Goal: Information Seeking & Learning: Learn about a topic

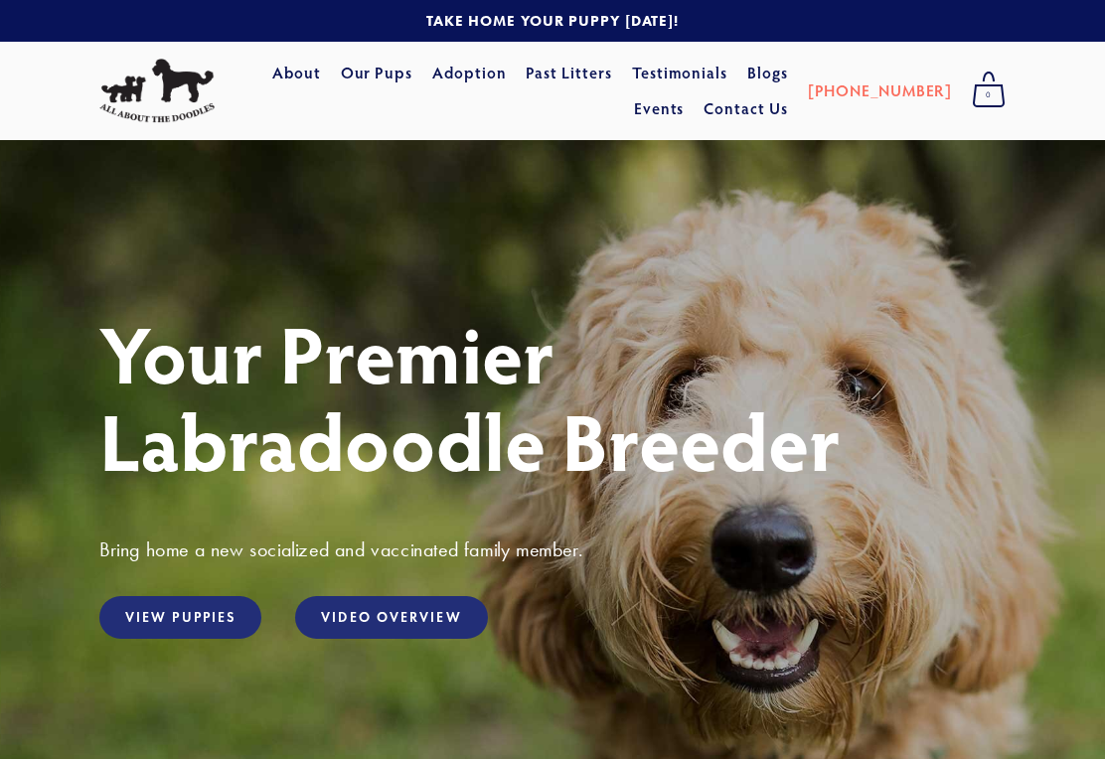
click at [210, 623] on link "View Puppies" at bounding box center [180, 617] width 162 height 43
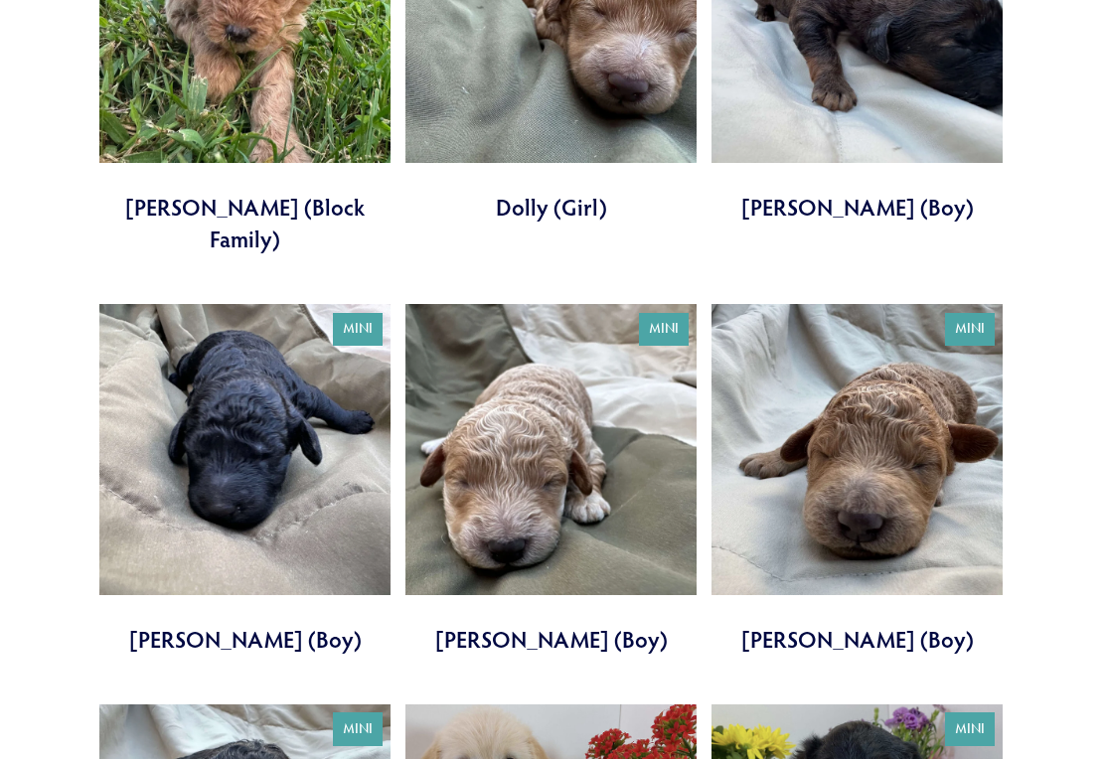
scroll to position [3798, 0]
click at [891, 419] on link at bounding box center [856, 480] width 291 height 351
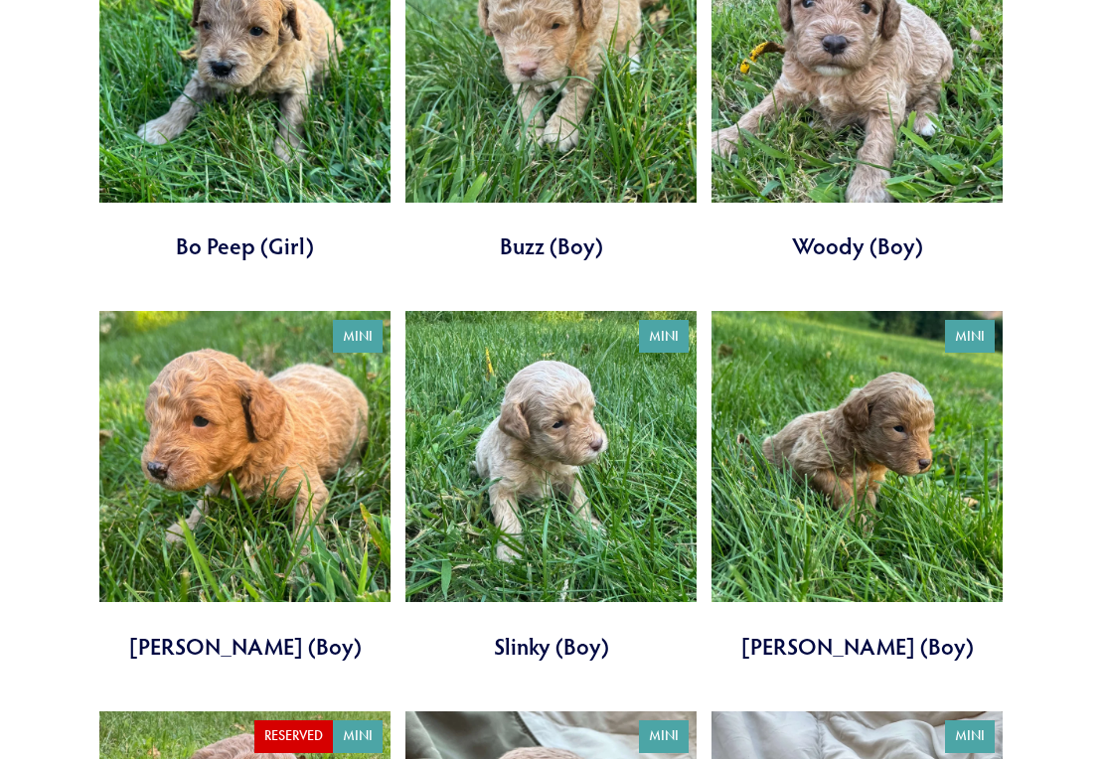
scroll to position [2948, 0]
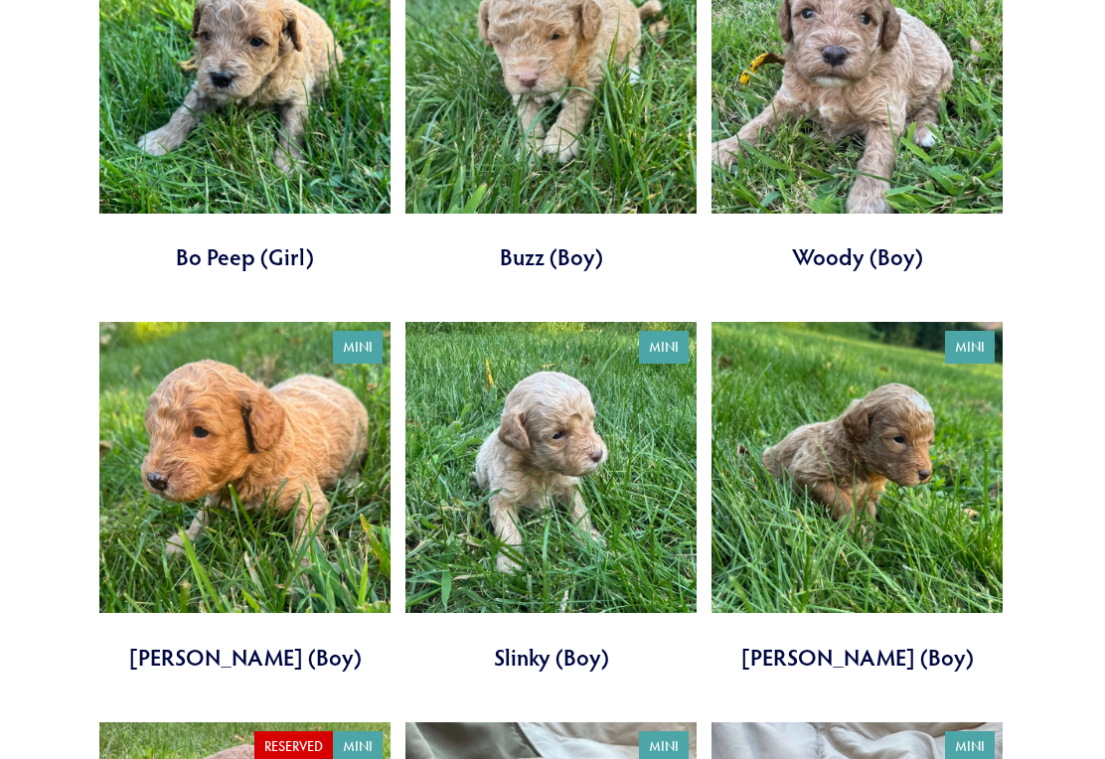
click at [282, 419] on link at bounding box center [244, 498] width 291 height 351
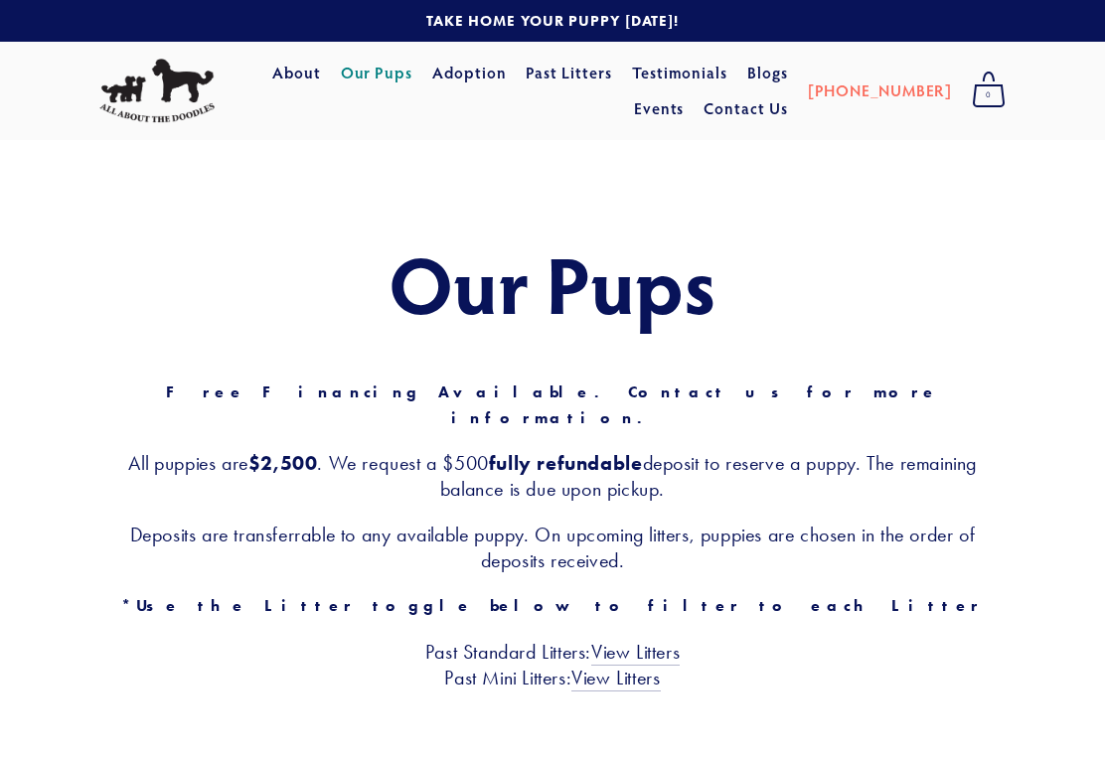
scroll to position [2949, 0]
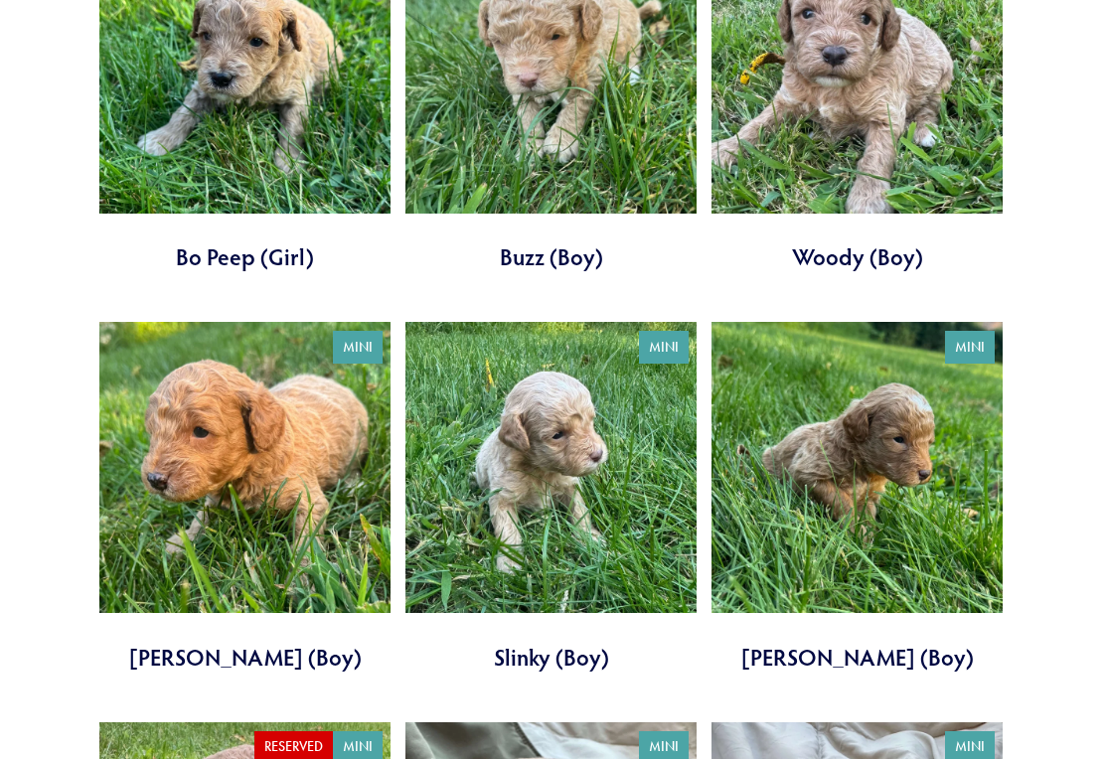
click at [562, 419] on link at bounding box center [550, 497] width 291 height 351
click at [871, 405] on link at bounding box center [856, 497] width 291 height 351
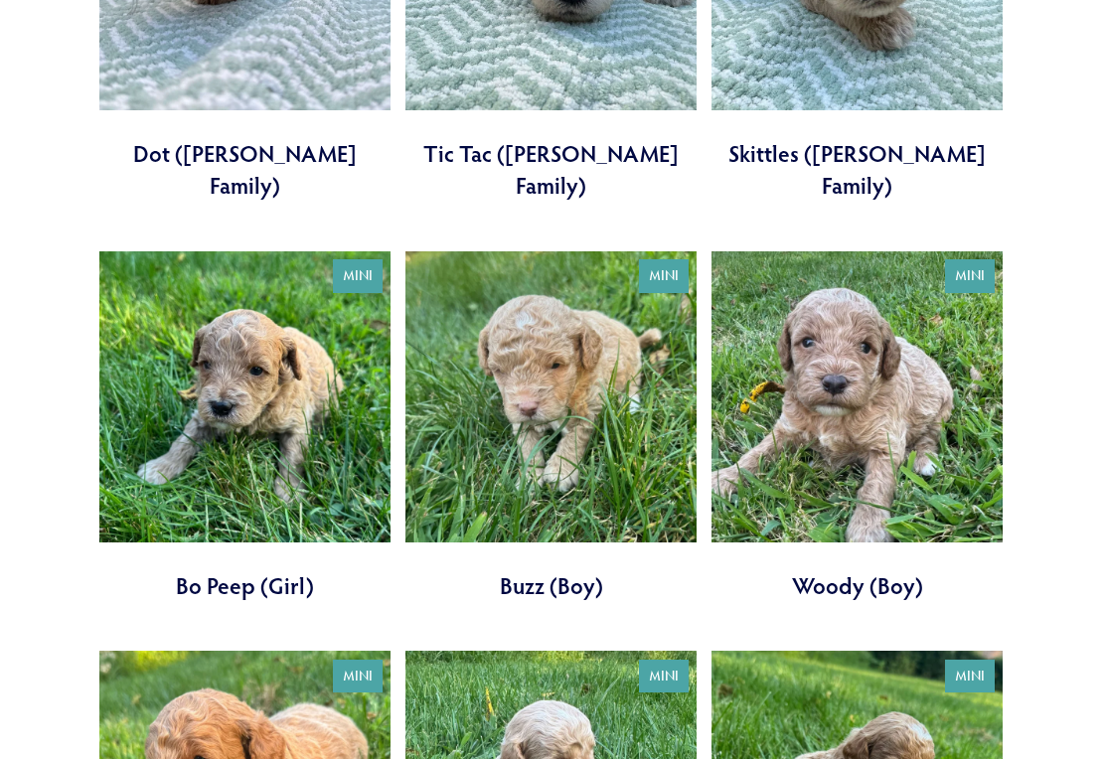
scroll to position [2615, 0]
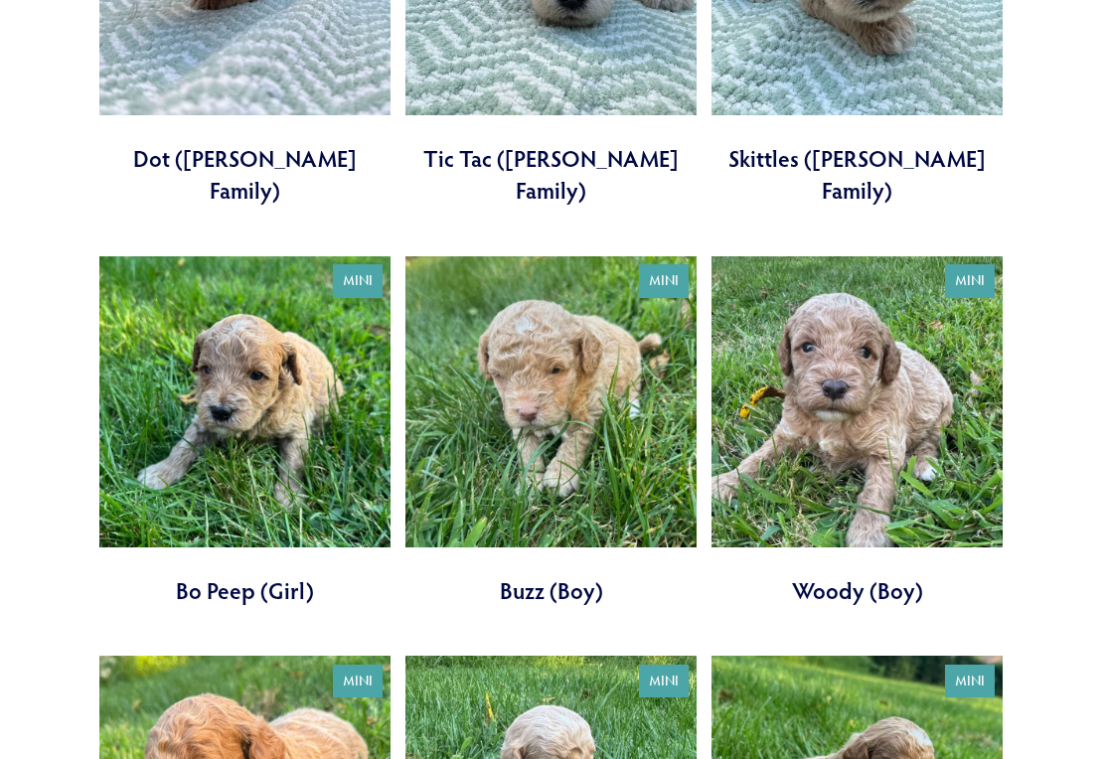
click at [556, 335] on link at bounding box center [550, 431] width 291 height 351
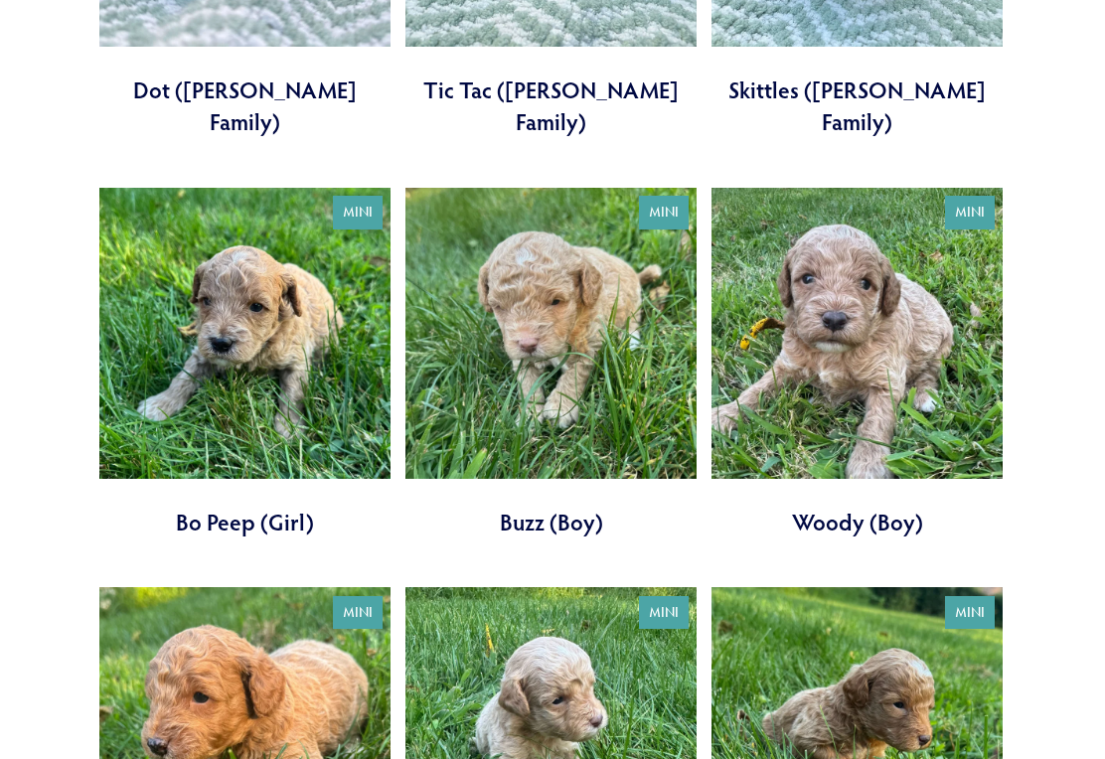
scroll to position [2684, 0]
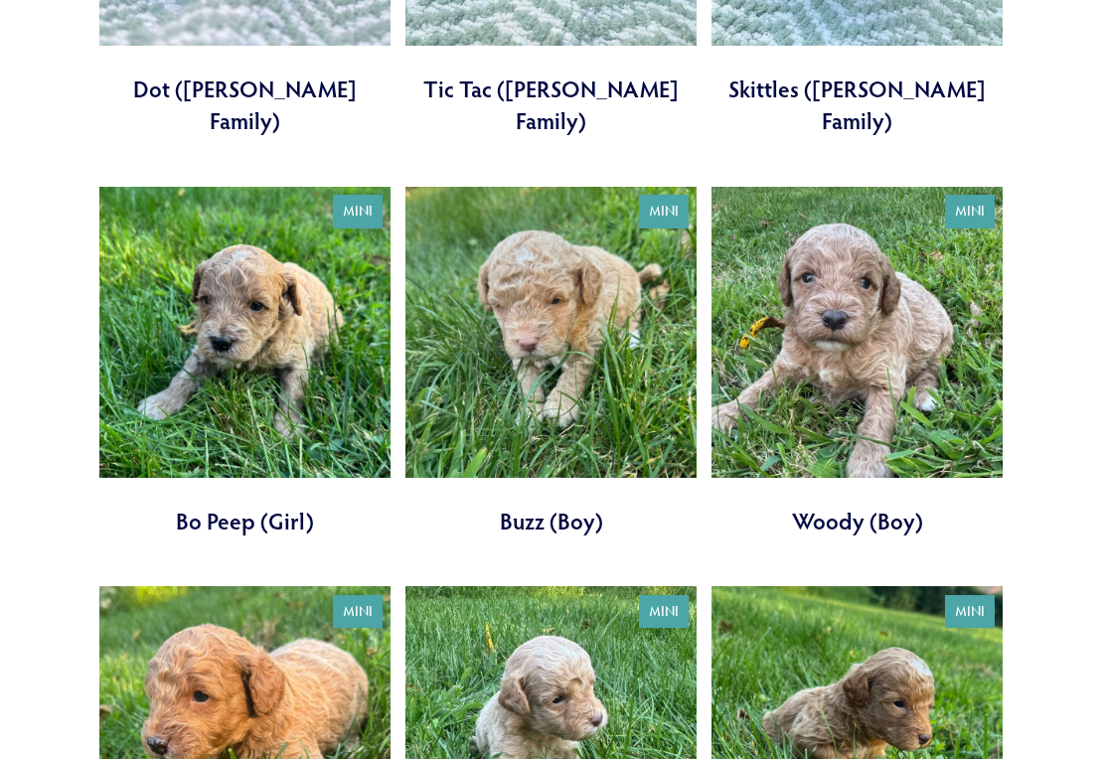
click at [865, 272] on link at bounding box center [856, 362] width 291 height 351
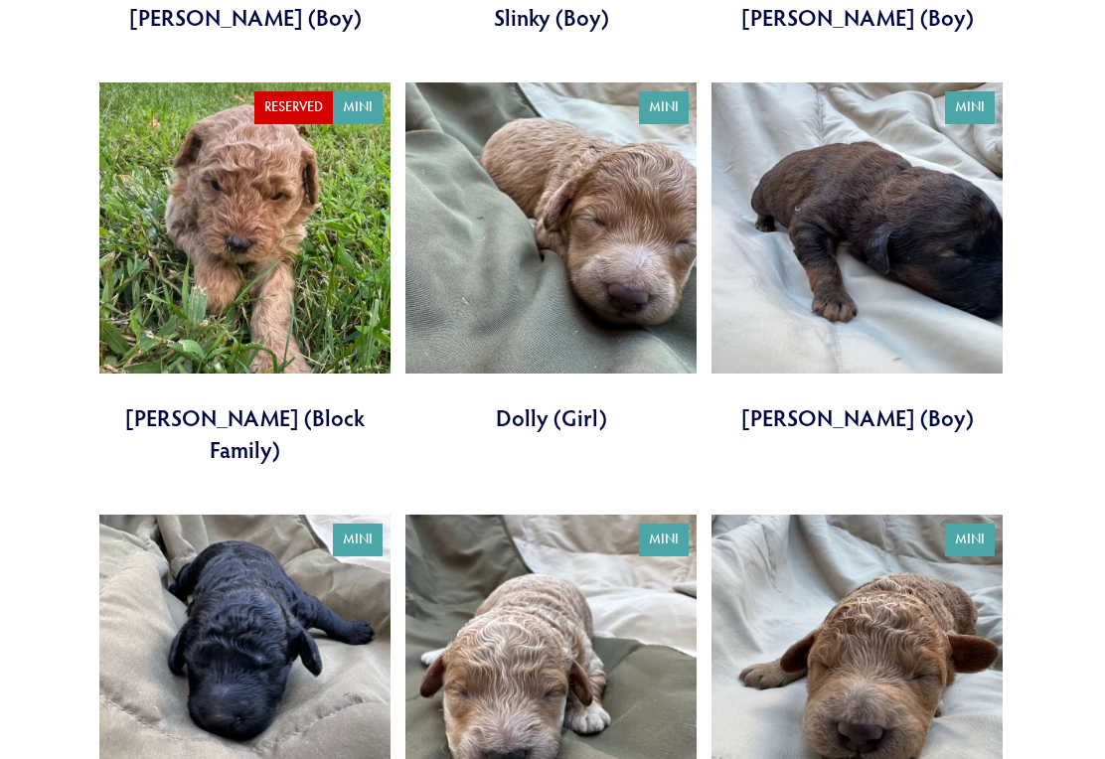
scroll to position [3590, 0]
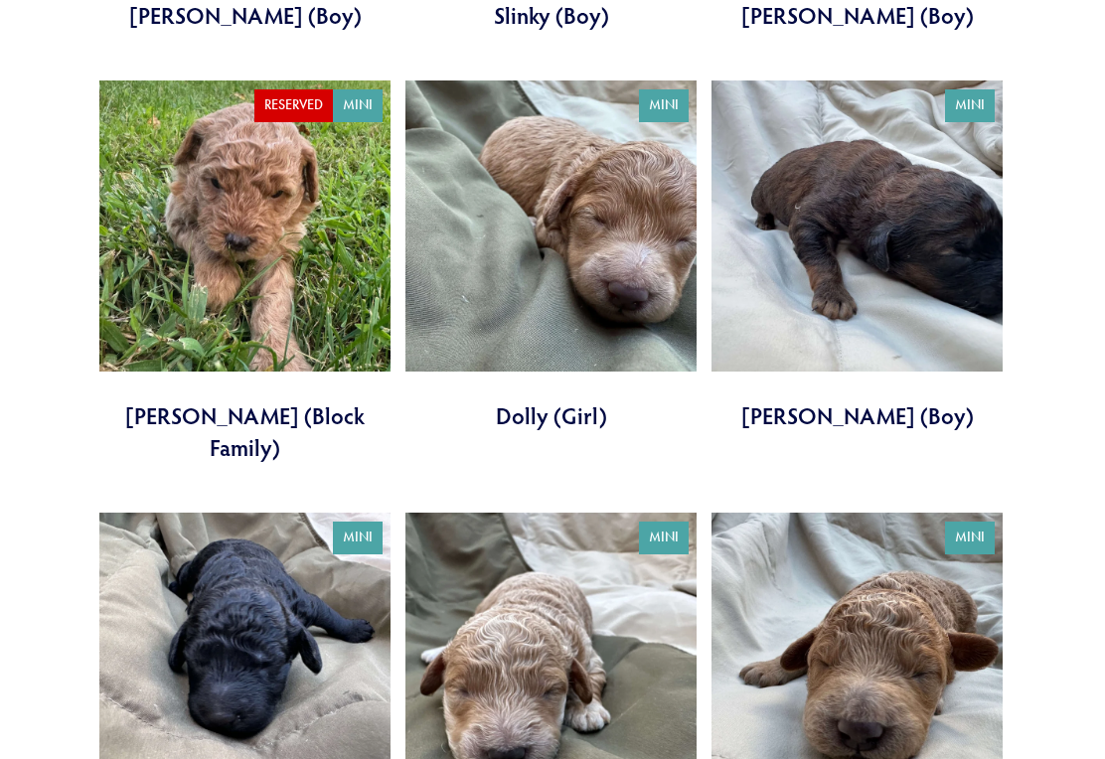
click at [875, 223] on link at bounding box center [856, 255] width 291 height 351
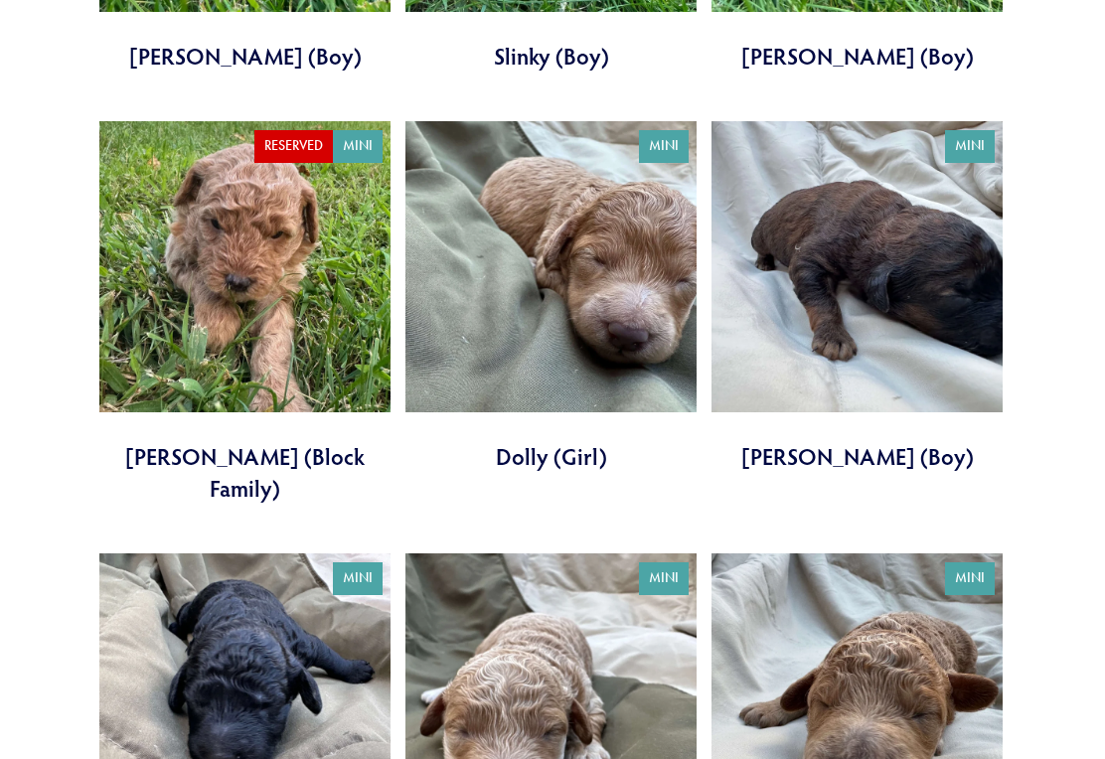
scroll to position [3551, 0]
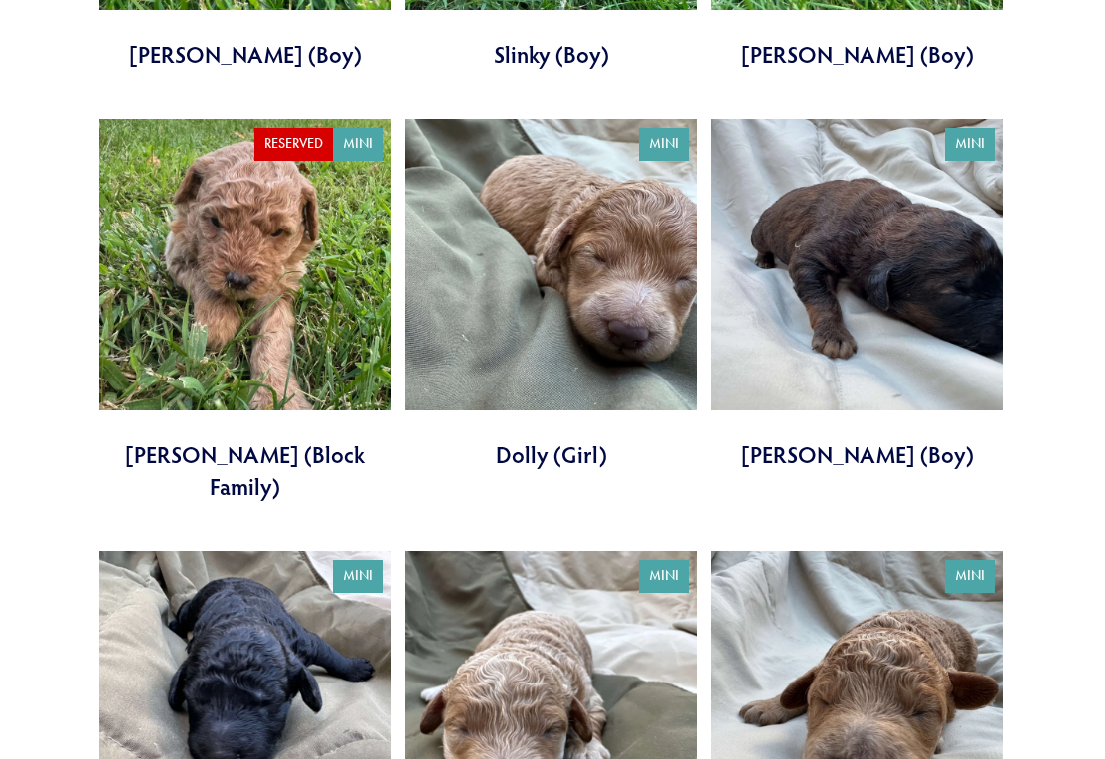
click at [286, 629] on link at bounding box center [244, 727] width 291 height 351
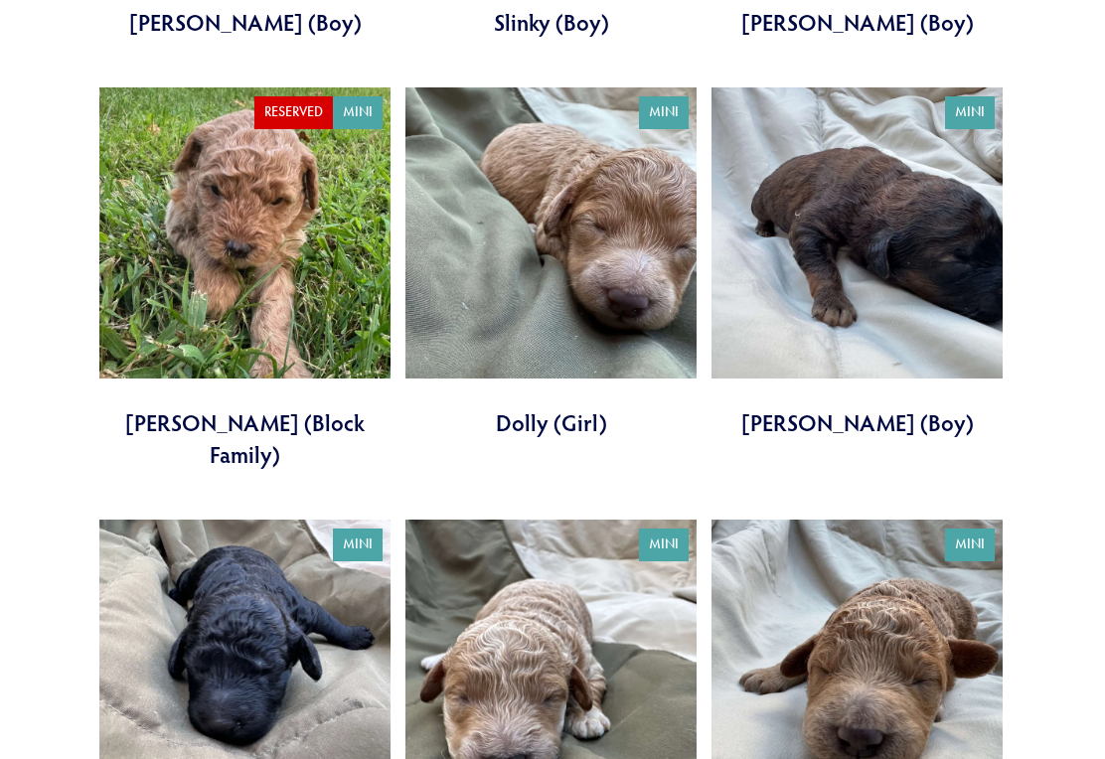
click at [609, 586] on link at bounding box center [550, 695] width 291 height 351
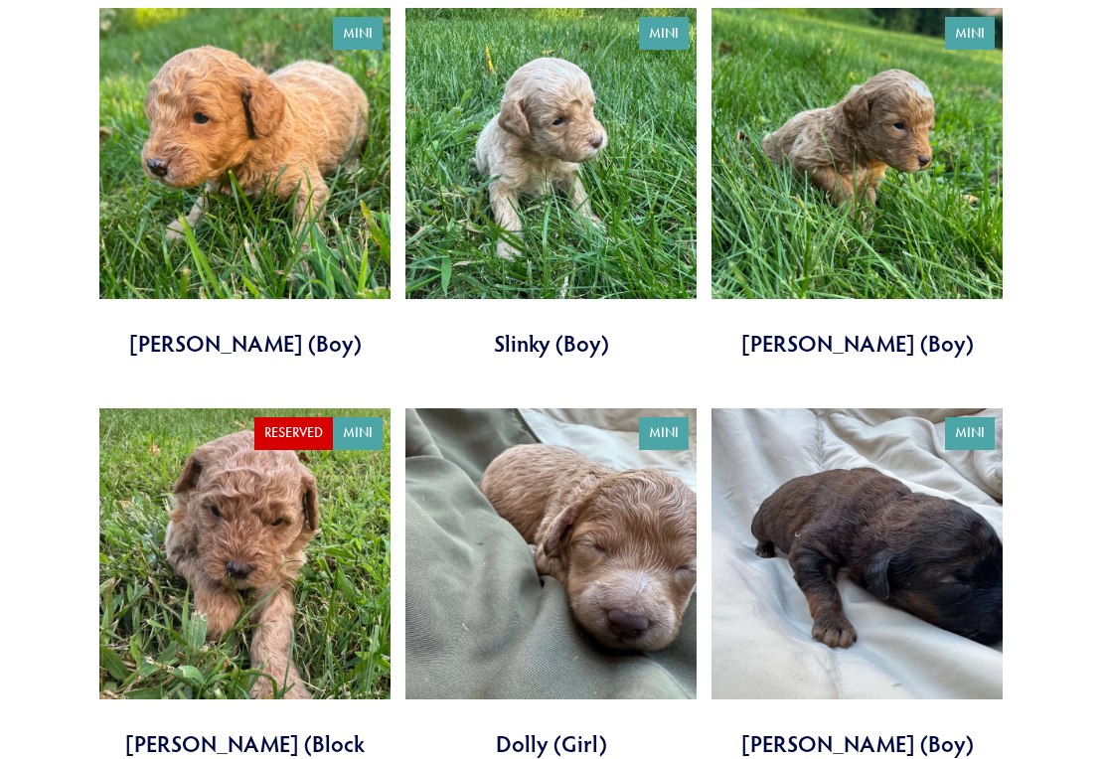
scroll to position [3259, 0]
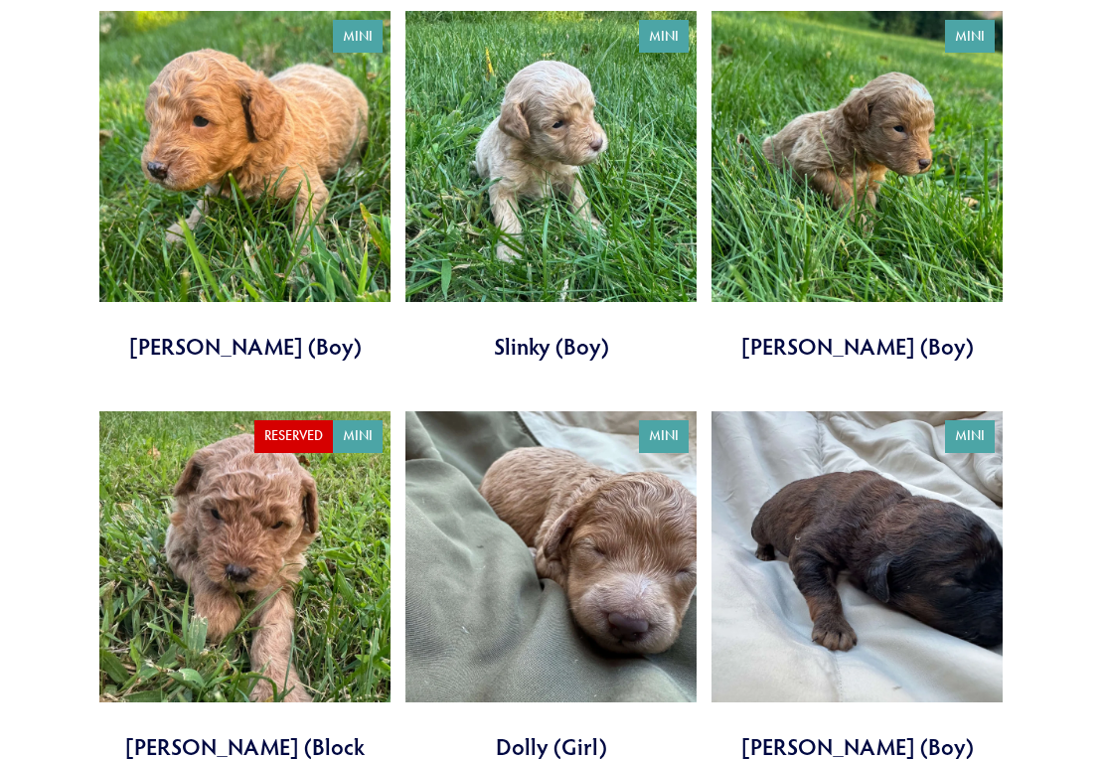
click at [287, 525] on link at bounding box center [244, 602] width 291 height 382
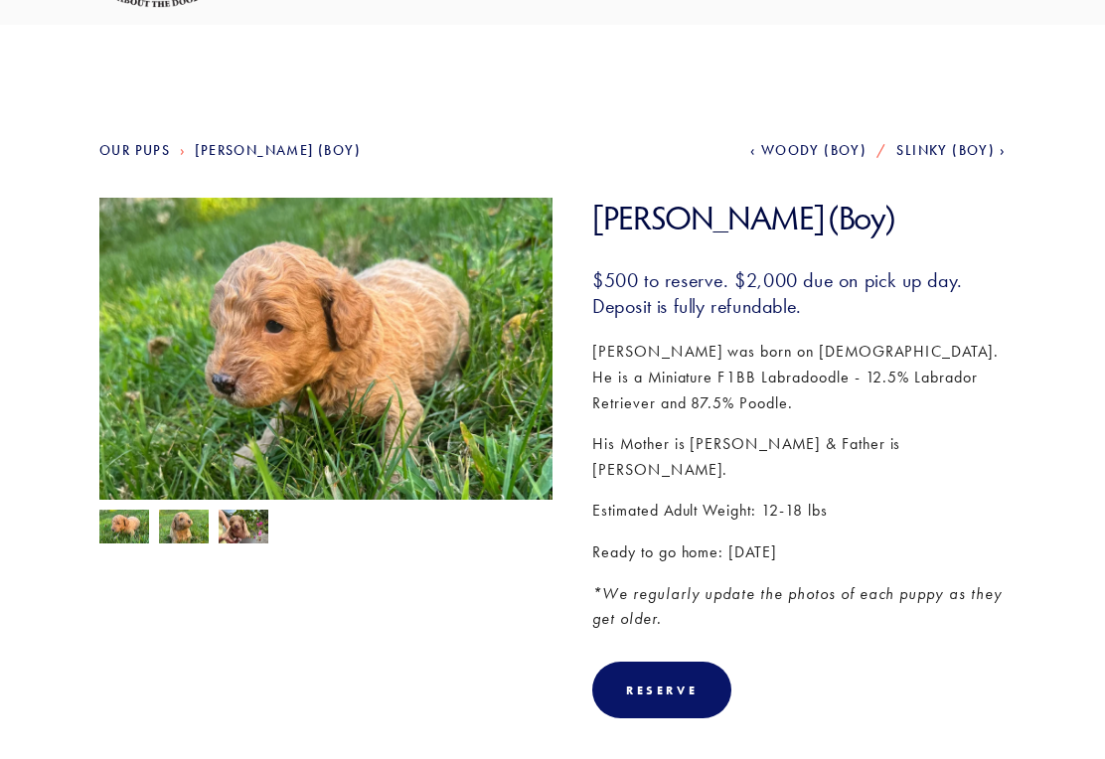
scroll to position [117, 0]
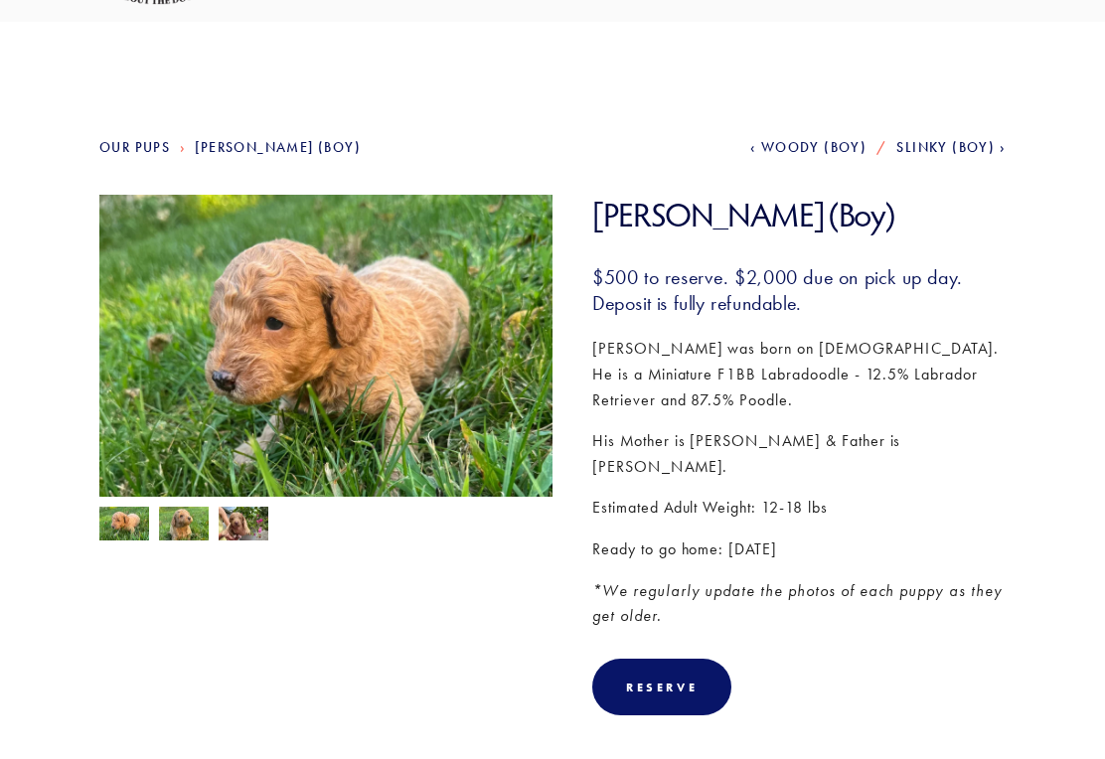
click at [196, 534] on img at bounding box center [184, 527] width 50 height 38
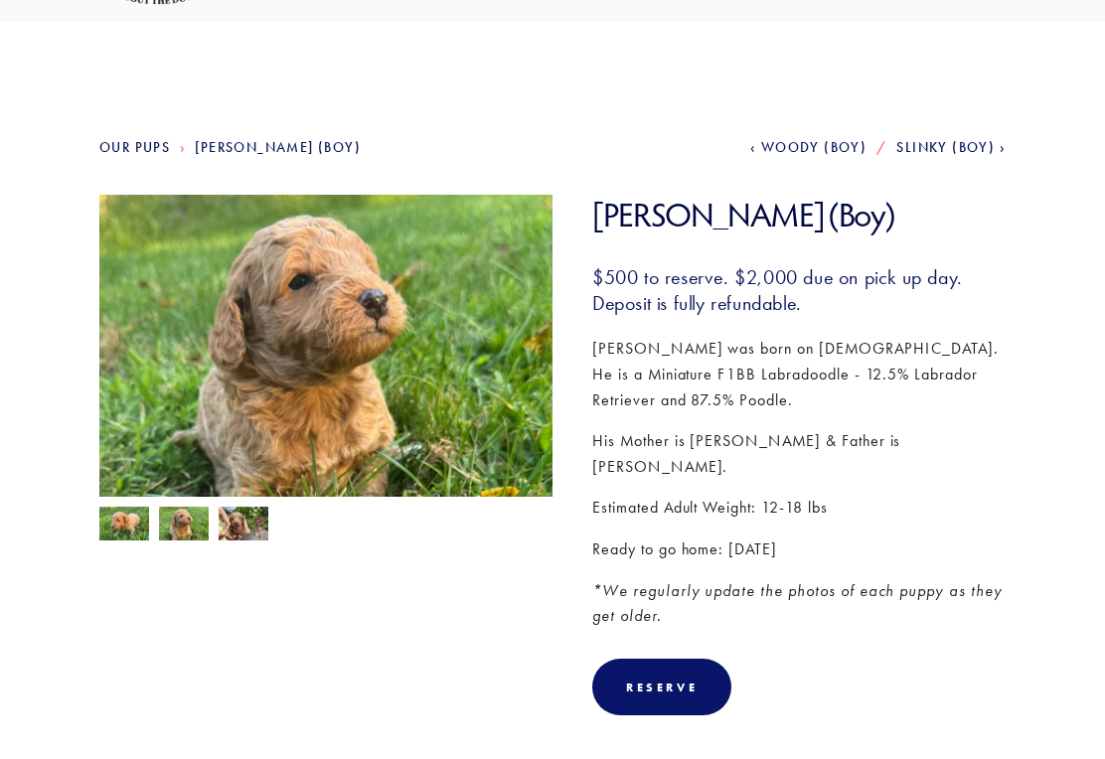
scroll to position [118, 0]
click at [254, 526] on img at bounding box center [244, 526] width 50 height 38
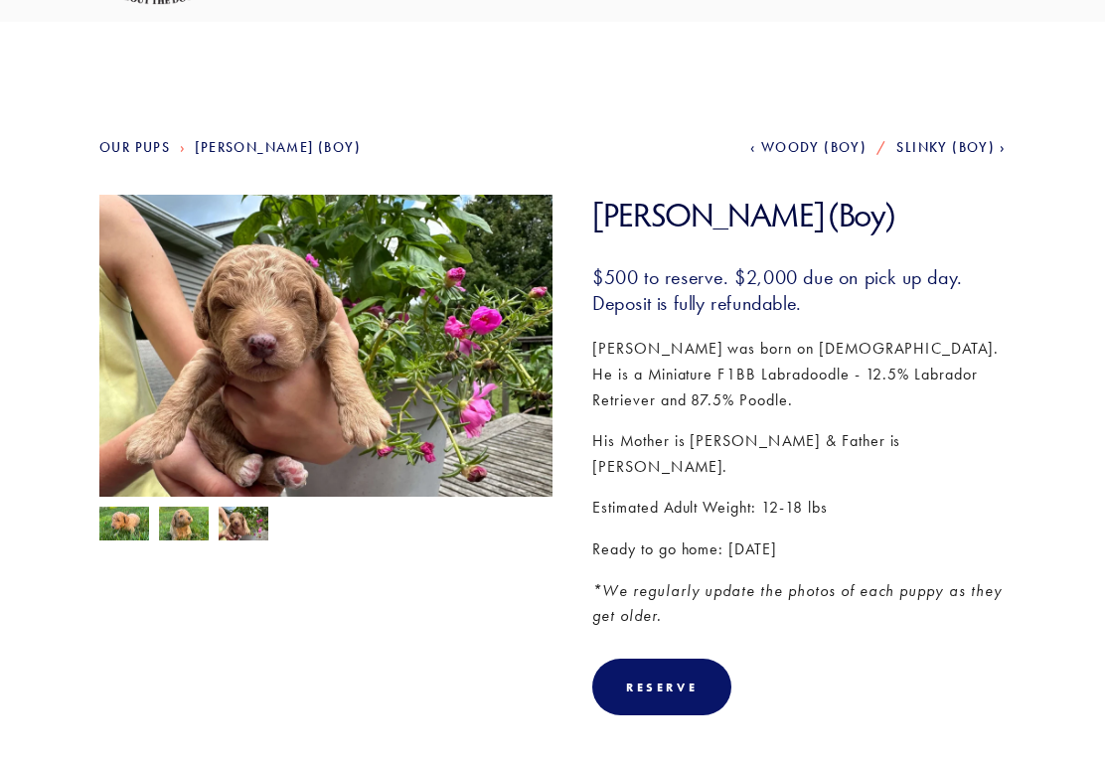
click at [189, 524] on img at bounding box center [184, 526] width 50 height 38
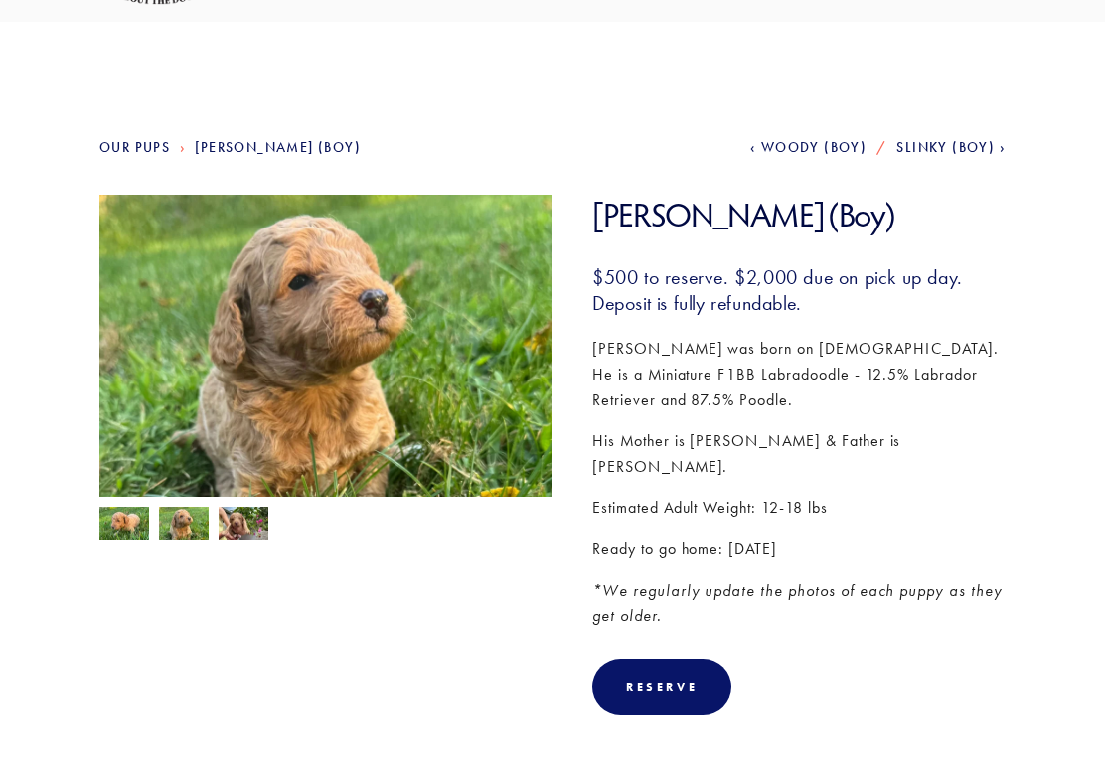
click at [123, 525] on img at bounding box center [124, 526] width 50 height 38
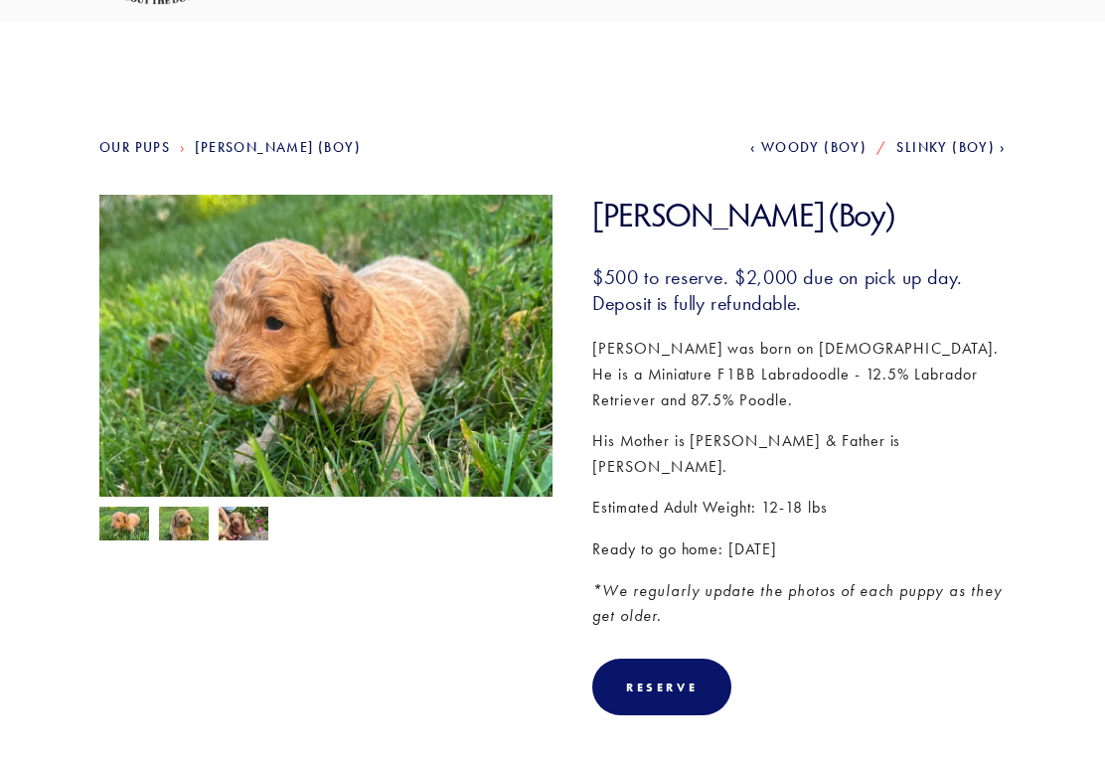
scroll to position [0, 0]
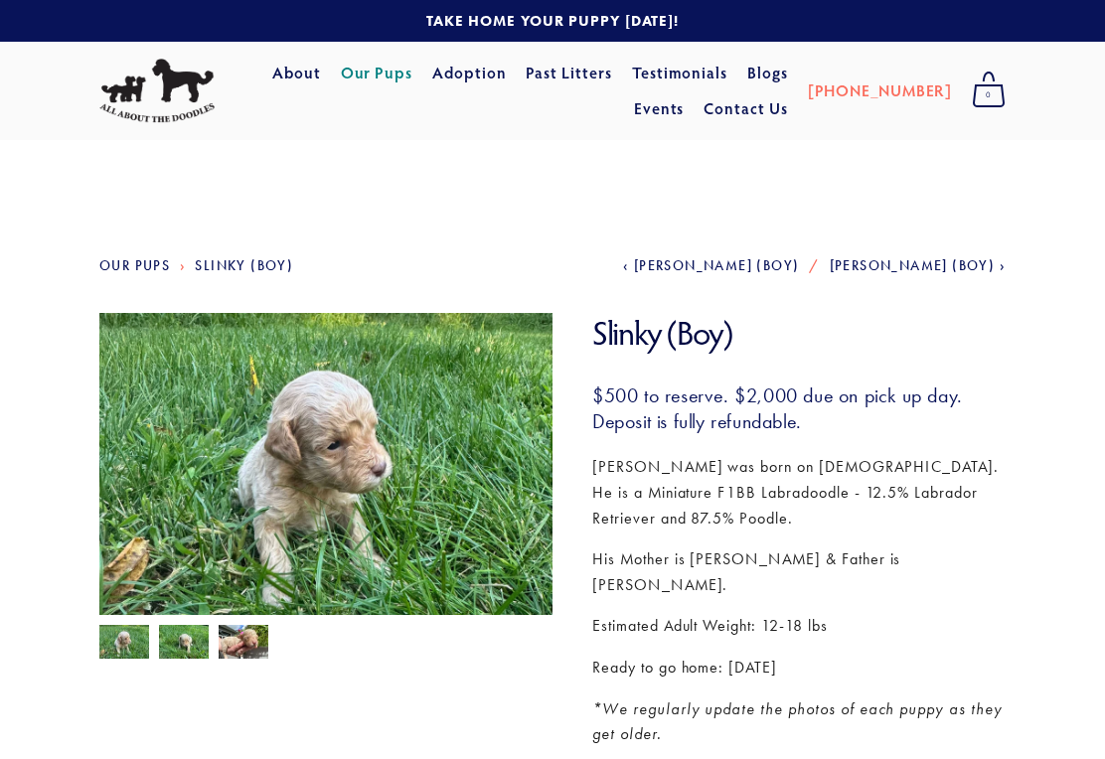
click at [191, 644] on img at bounding box center [184, 644] width 50 height 38
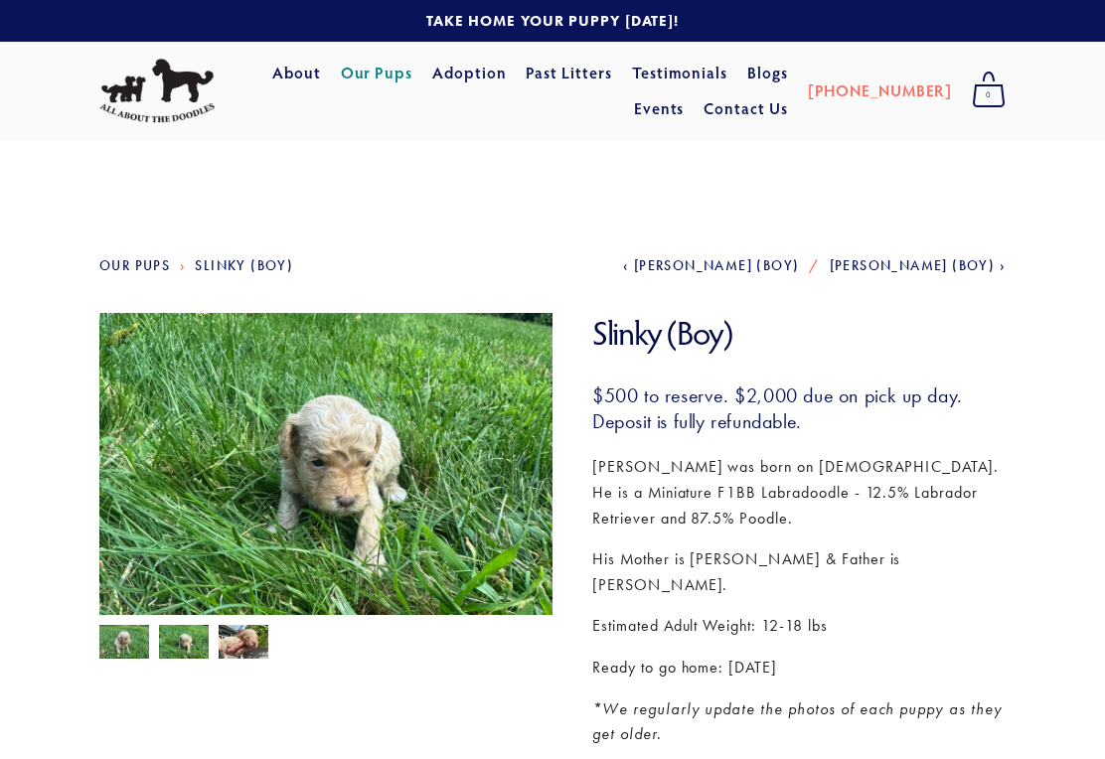
click at [131, 641] on img at bounding box center [124, 644] width 50 height 38
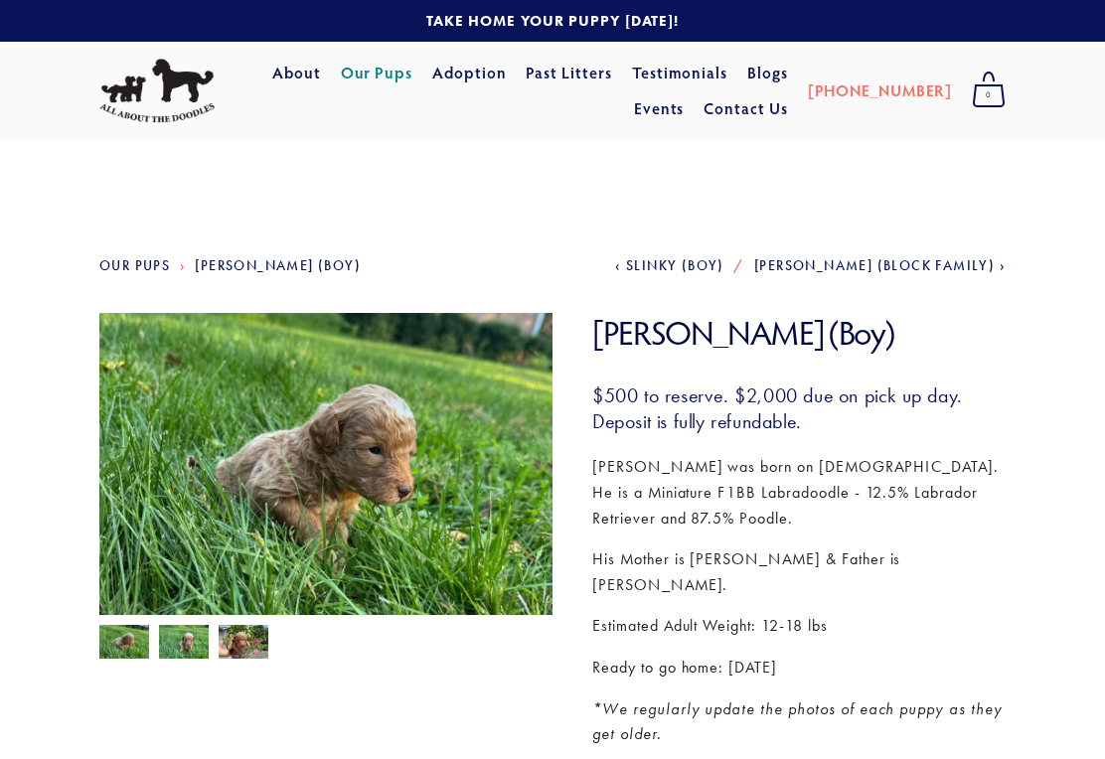
click at [196, 644] on img at bounding box center [184, 644] width 50 height 38
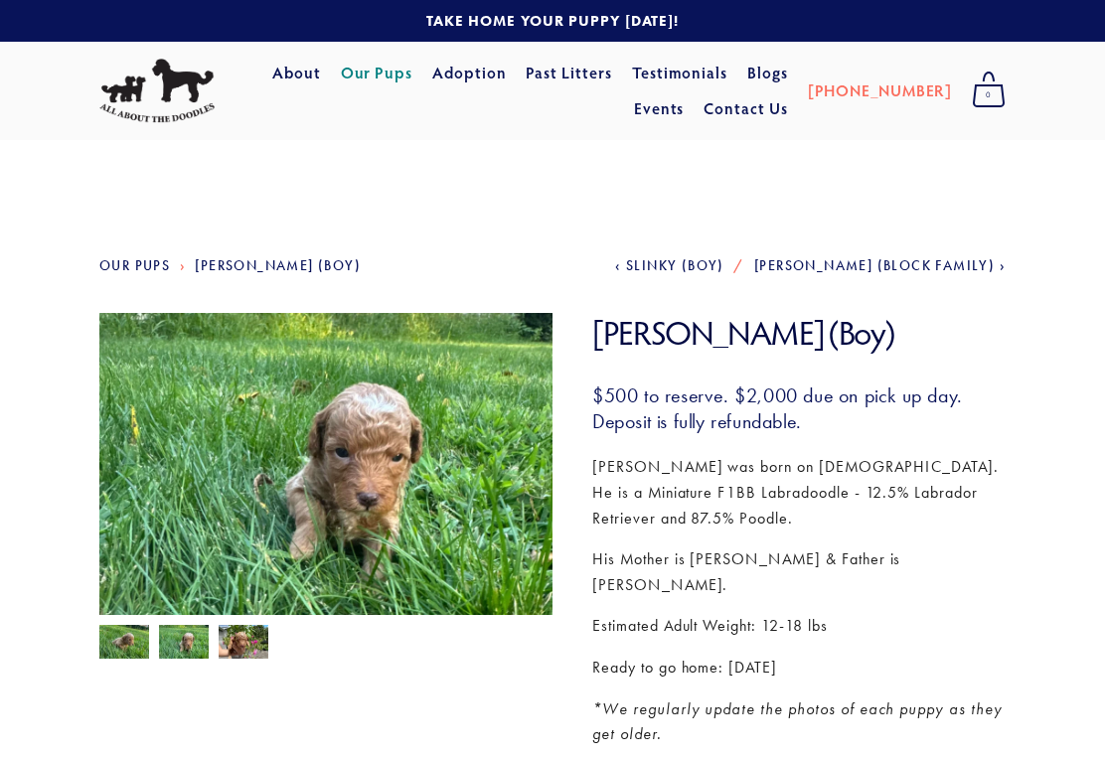
click at [127, 638] on img at bounding box center [124, 644] width 50 height 38
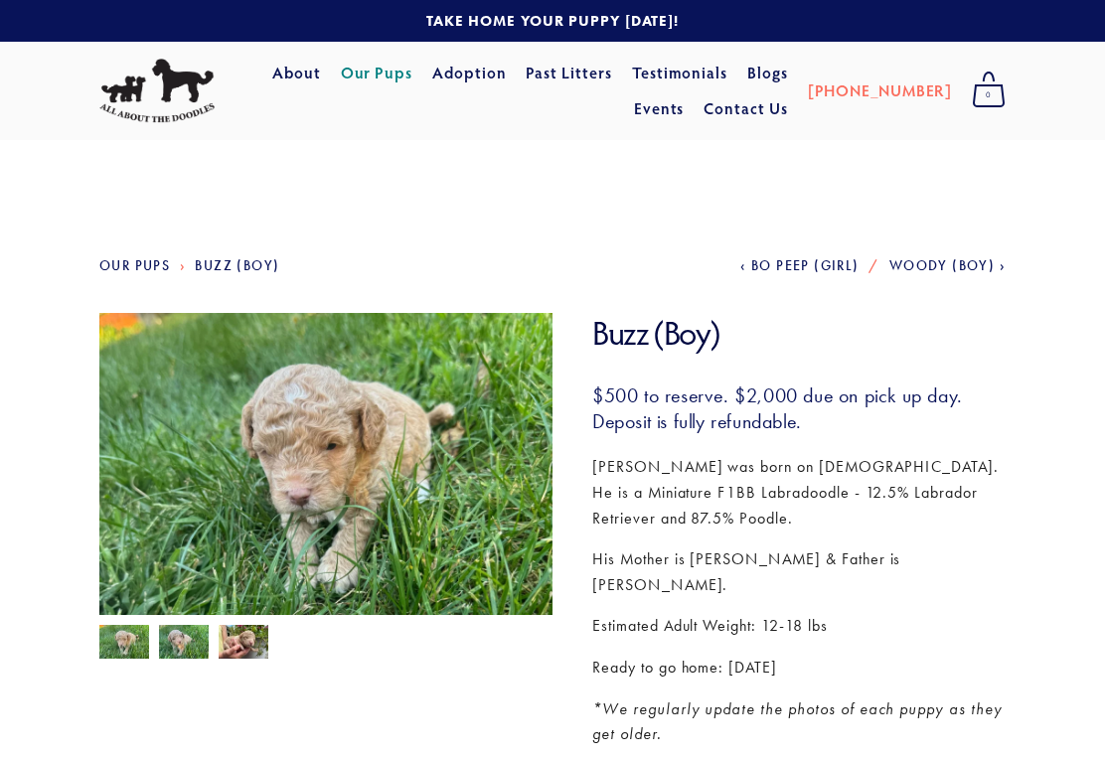
click at [204, 644] on img at bounding box center [184, 644] width 50 height 38
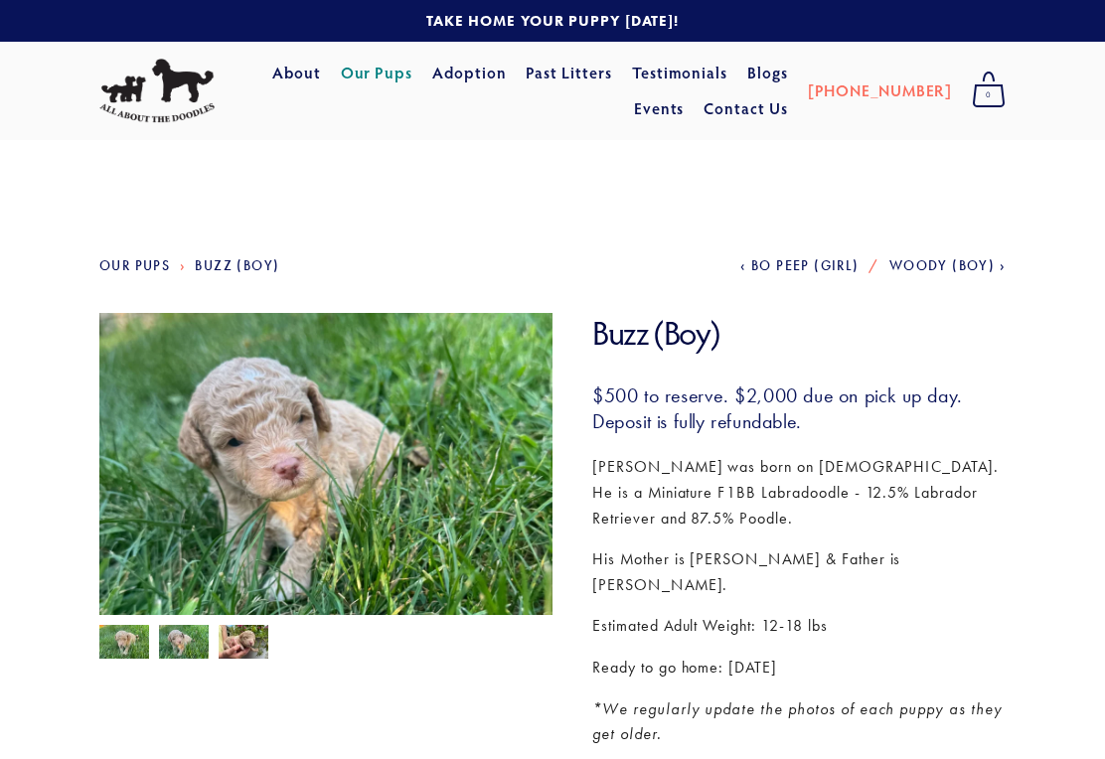
click at [144, 637] on img at bounding box center [124, 644] width 50 height 38
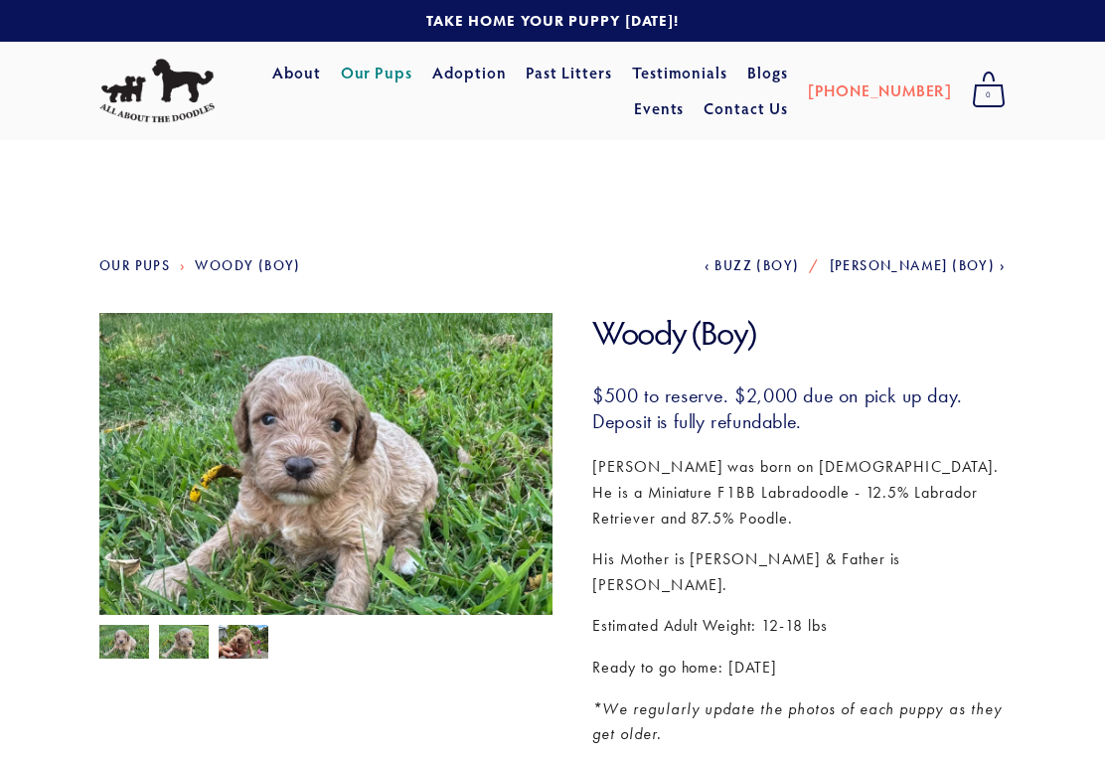
click at [198, 642] on img at bounding box center [184, 644] width 50 height 38
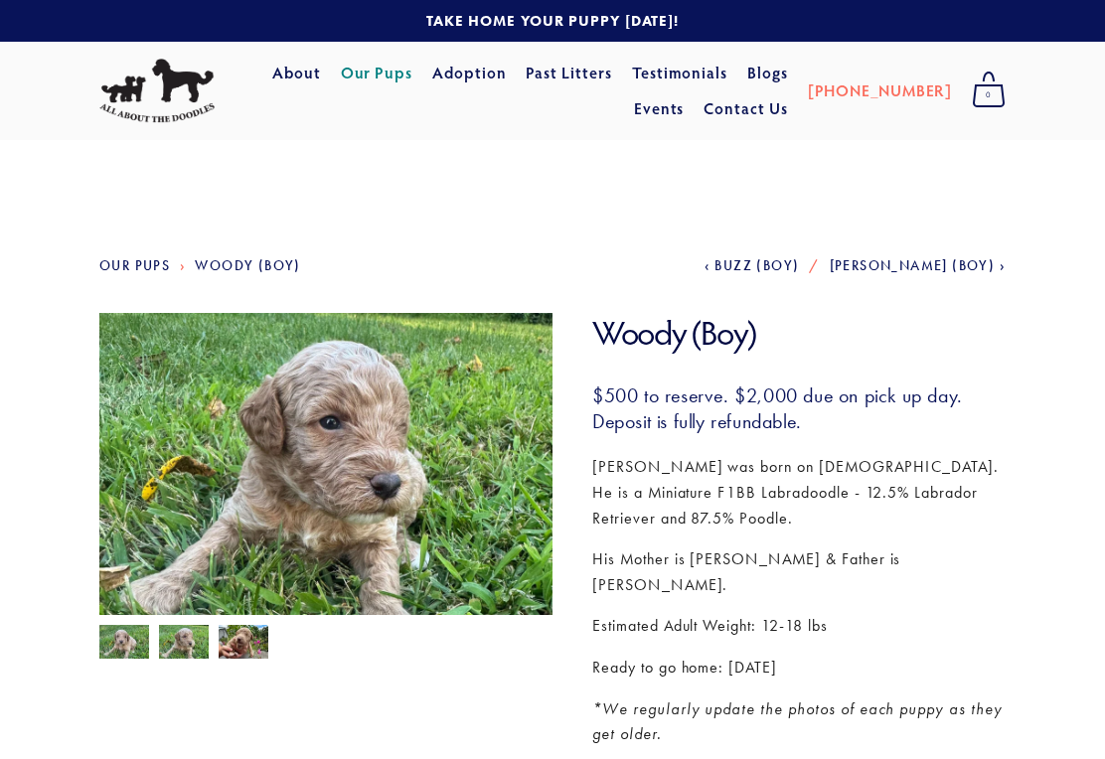
click at [134, 635] on img at bounding box center [124, 644] width 50 height 38
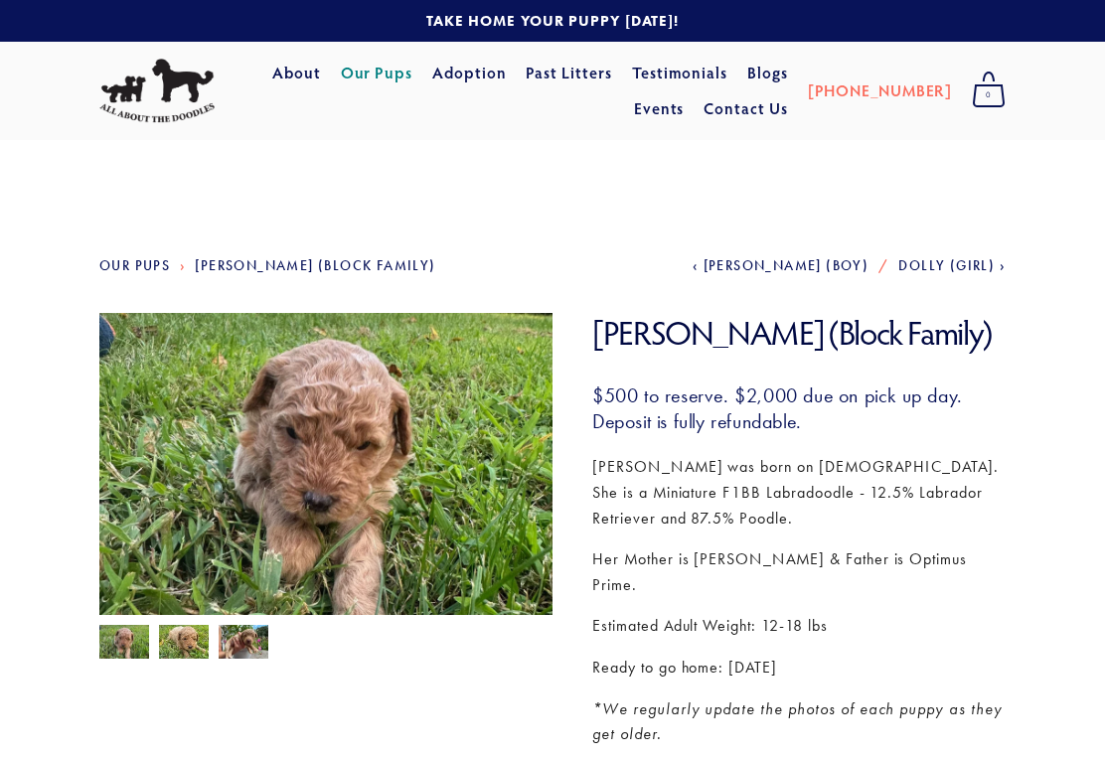
click at [184, 648] on img at bounding box center [184, 642] width 50 height 38
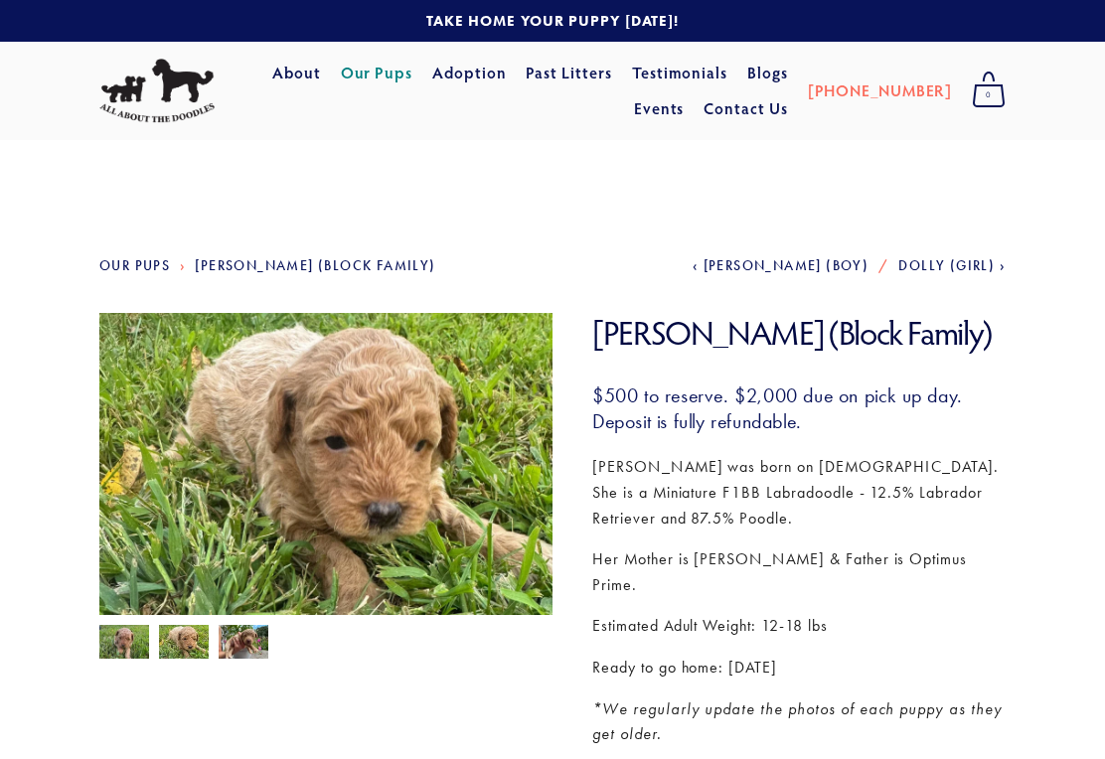
click at [143, 640] on img at bounding box center [124, 644] width 50 height 38
